Goal: Find contact information: Obtain details needed to contact an individual or organization

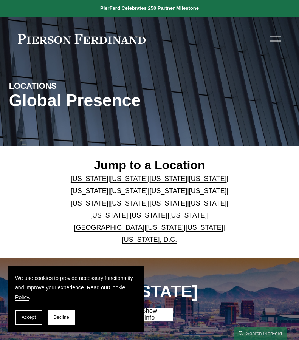
click at [120, 179] on link "California" at bounding box center [129, 179] width 38 height 8
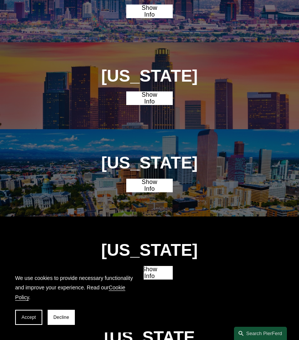
scroll to position [347, 0]
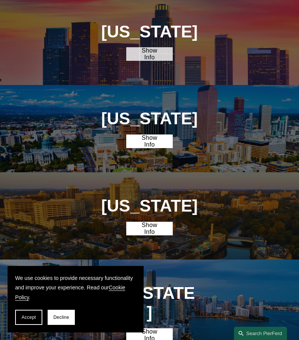
click at [142, 60] on link "Show Info" at bounding box center [149, 54] width 47 height 14
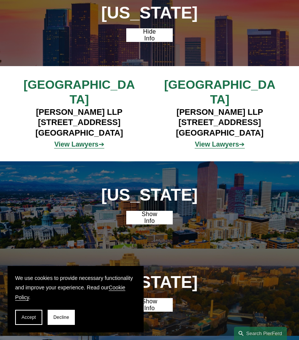
scroll to position [0, 0]
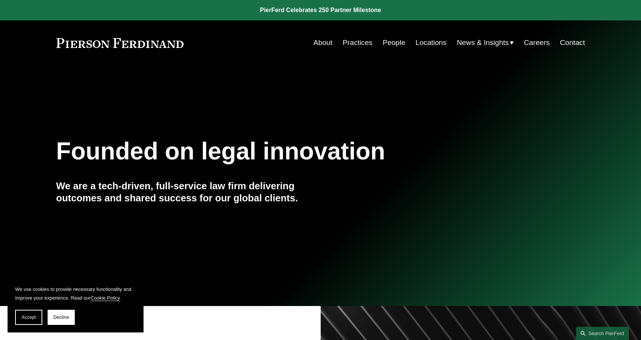
click at [430, 39] on link "Locations" at bounding box center [431, 43] width 31 height 14
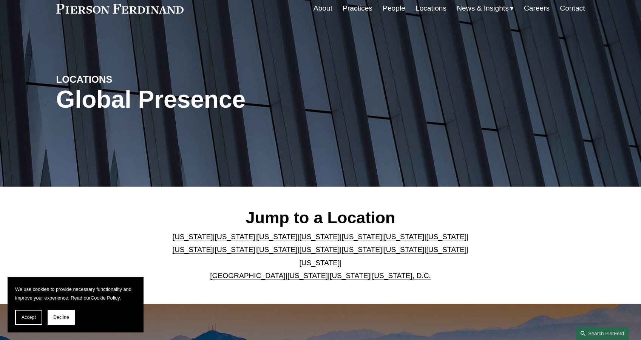
scroll to position [59, 0]
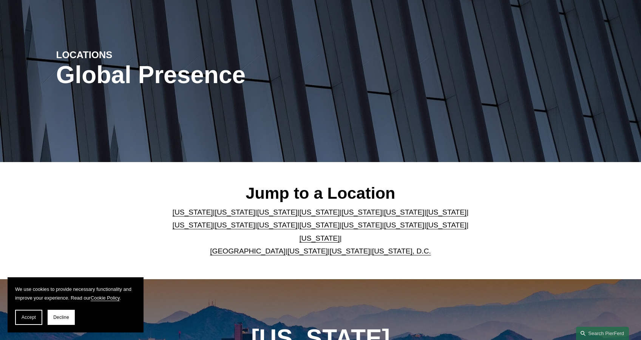
click at [220, 215] on link "[US_STATE]" at bounding box center [235, 212] width 40 height 8
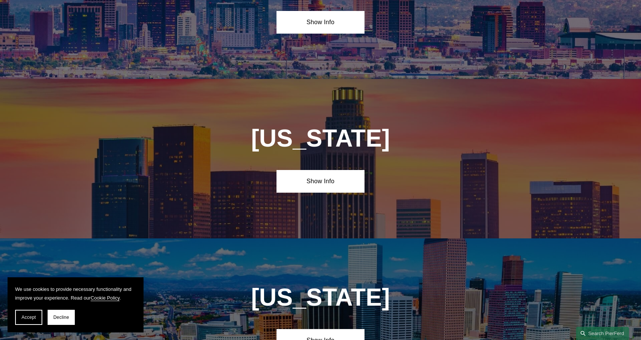
scroll to position [493, 0]
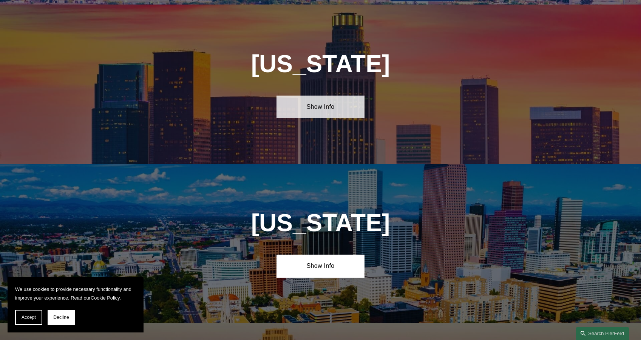
click at [292, 104] on link "Show Info" at bounding box center [321, 107] width 88 height 23
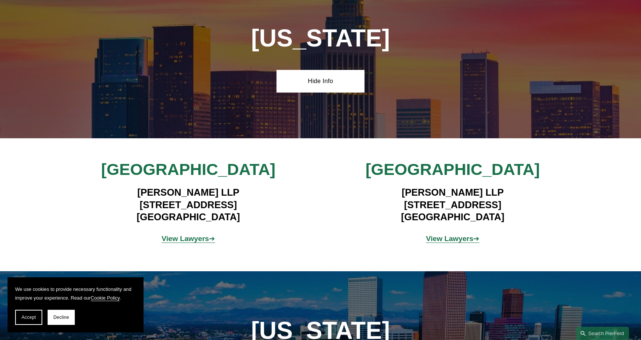
scroll to position [520, 0]
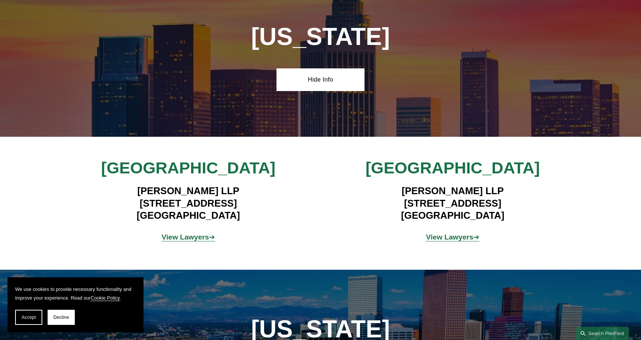
click at [180, 233] on strong "View Lawyers" at bounding box center [186, 237] width 48 height 8
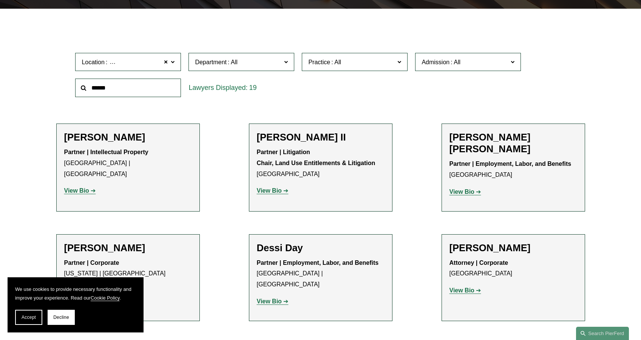
scroll to position [237, 0]
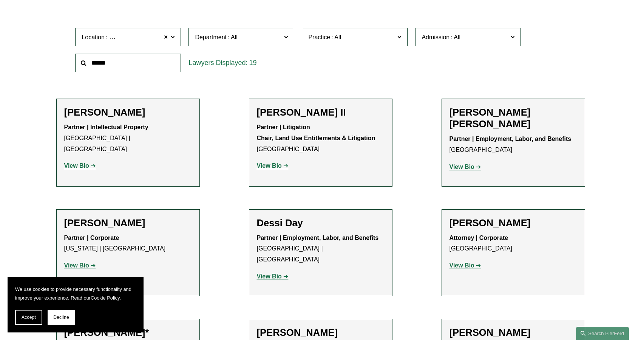
click at [267, 273] on strong "View Bio" at bounding box center [269, 276] width 25 height 6
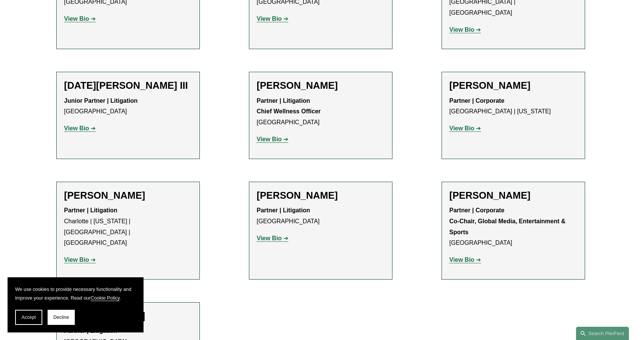
scroll to position [803, 0]
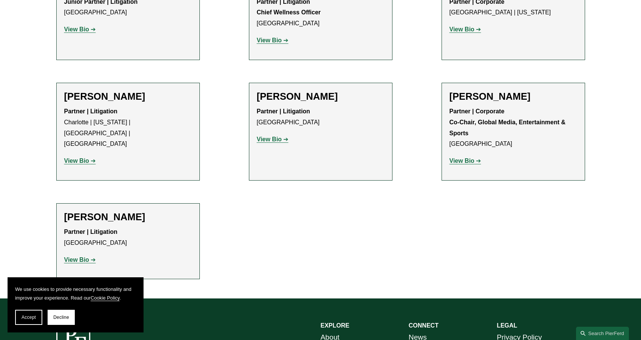
click at [85, 257] on strong "View Bio" at bounding box center [76, 260] width 25 height 6
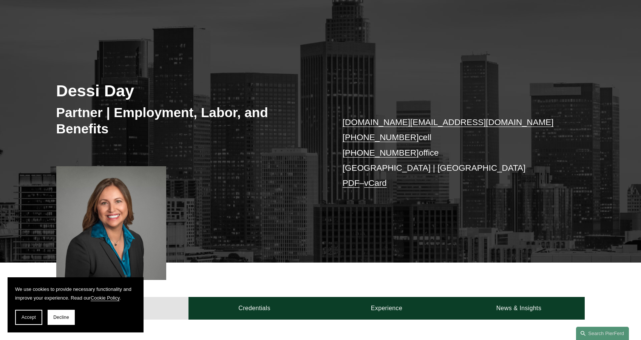
scroll to position [83, 0]
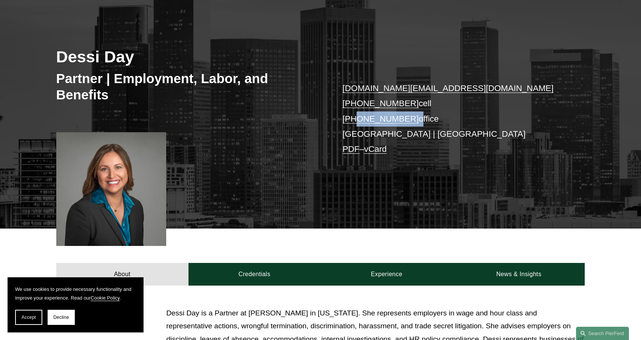
drag, startPoint x: 408, startPoint y: 120, endPoint x: 355, endPoint y: 119, distance: 53.3
click at [355, 119] on p "dessi.day@pierferd.com +1.619.784.8894 cell +1.629.278.4515 office Los Angeles …" at bounding box center [453, 119] width 220 height 76
copy p "629.278.4515"
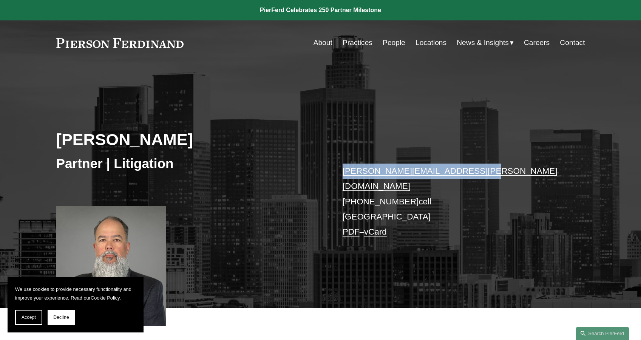
drag, startPoint x: 473, startPoint y: 172, endPoint x: 340, endPoint y: 170, distance: 133.1
click at [340, 170] on div "[PERSON_NAME] Partner | Litigation [PERSON_NAME][EMAIL_ADDRESS][PERSON_NAME][DO…" at bounding box center [320, 196] width 641 height 224
copy link "[PERSON_NAME][EMAIL_ADDRESS][PERSON_NAME][DOMAIN_NAME]"
